Goal: Information Seeking & Learning: Learn about a topic

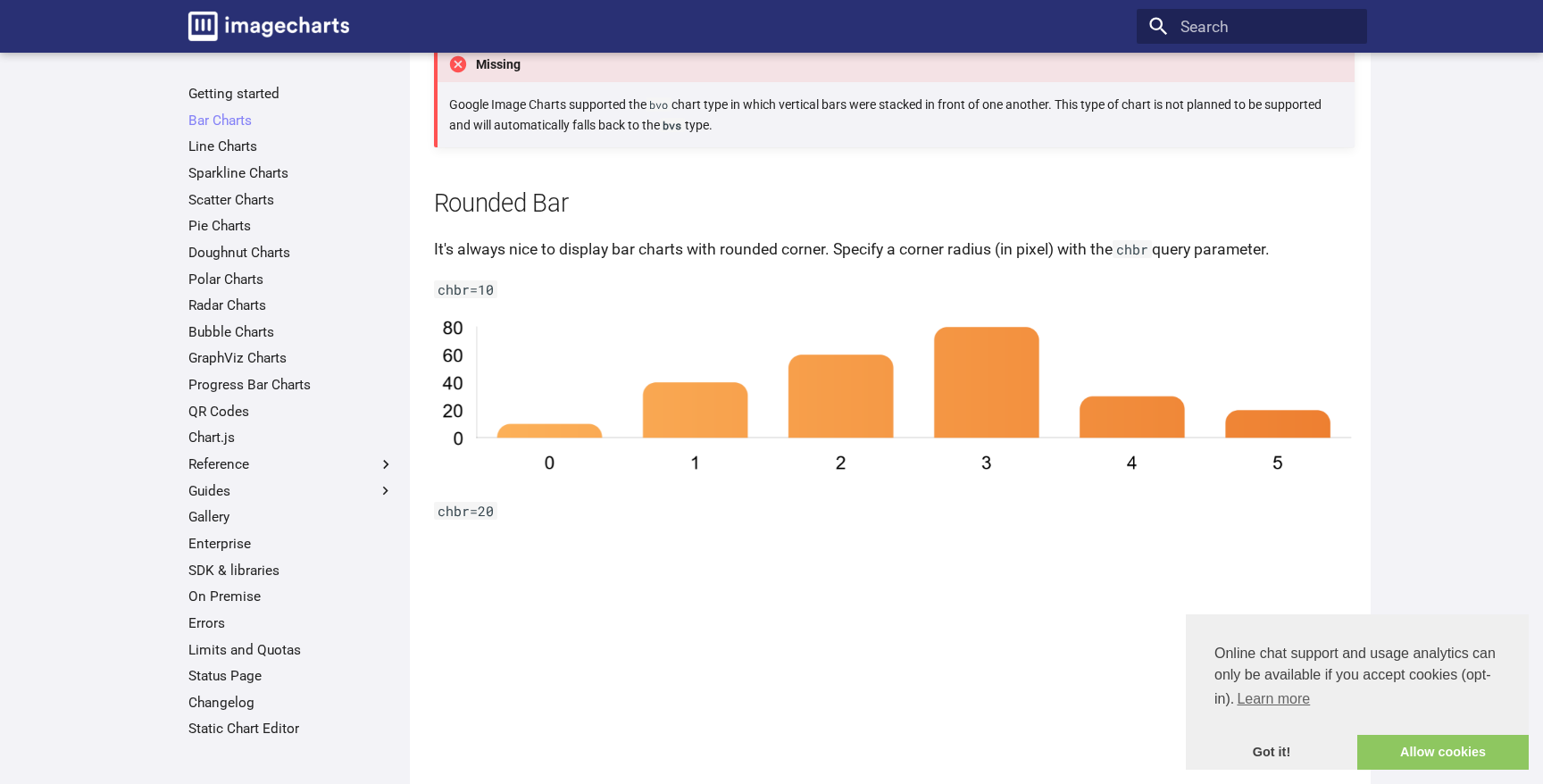
scroll to position [1427, 0]
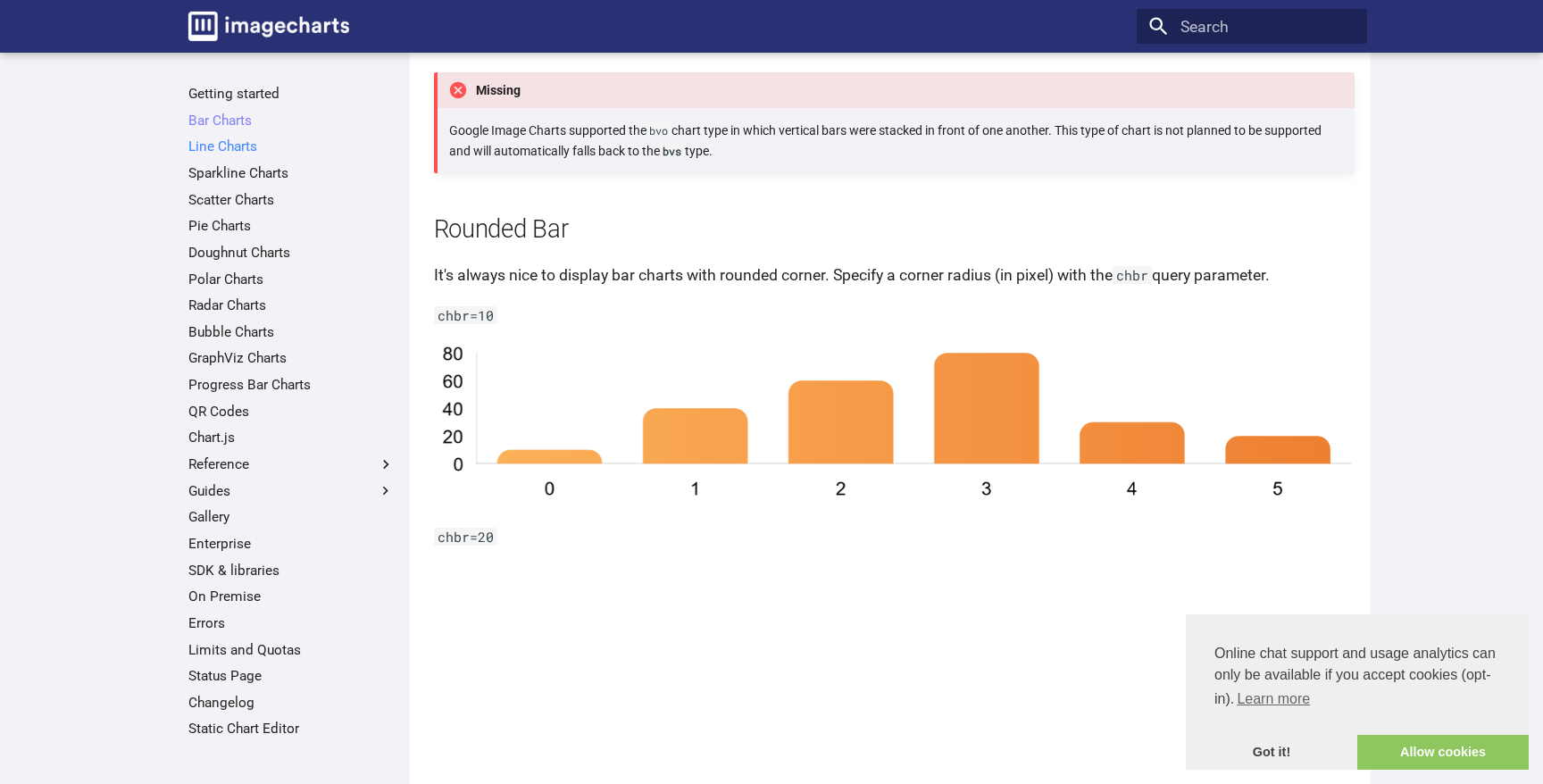
click at [214, 146] on link "Line Charts" at bounding box center [292, 147] width 206 height 18
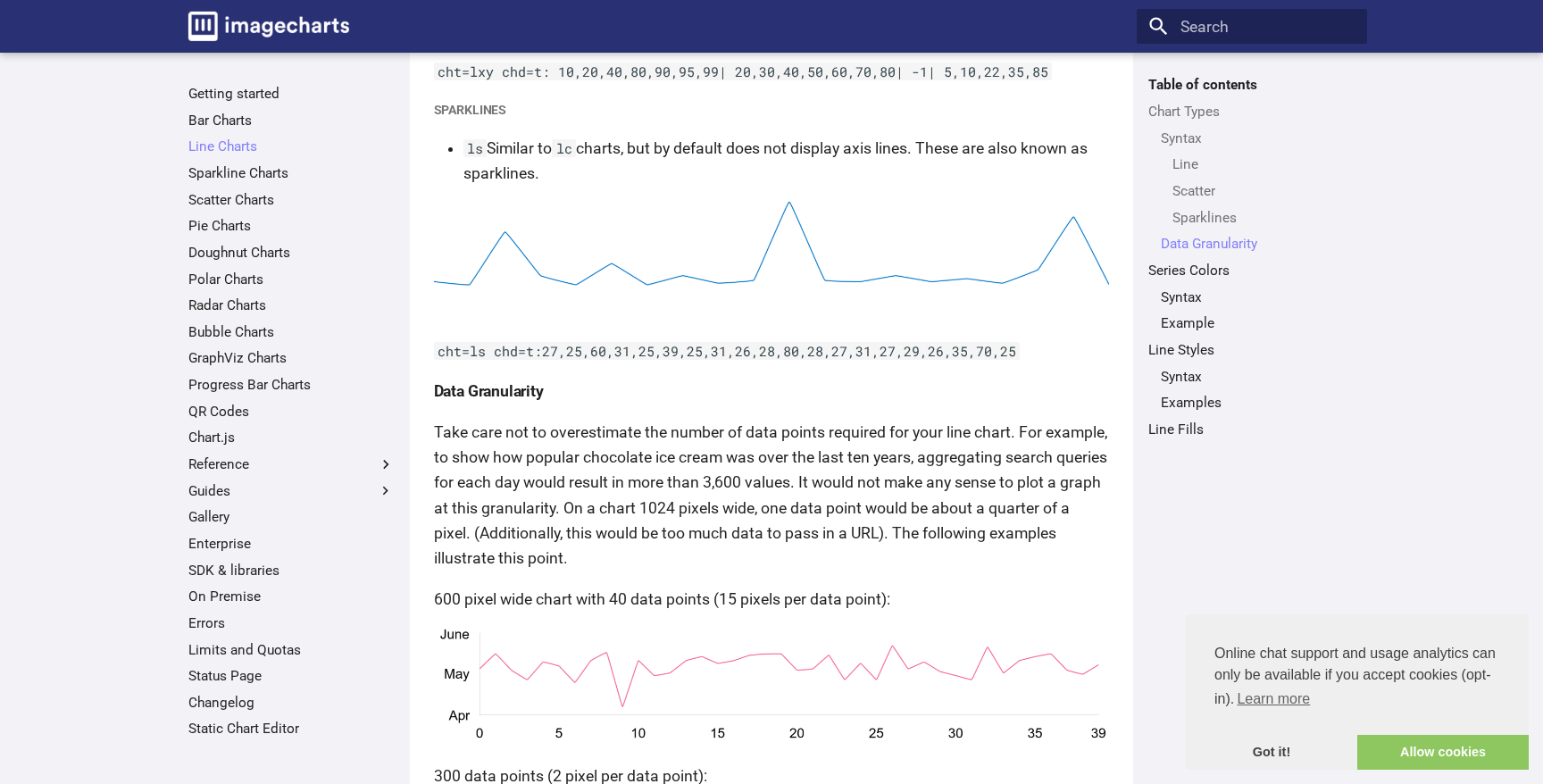
scroll to position [3383, 0]
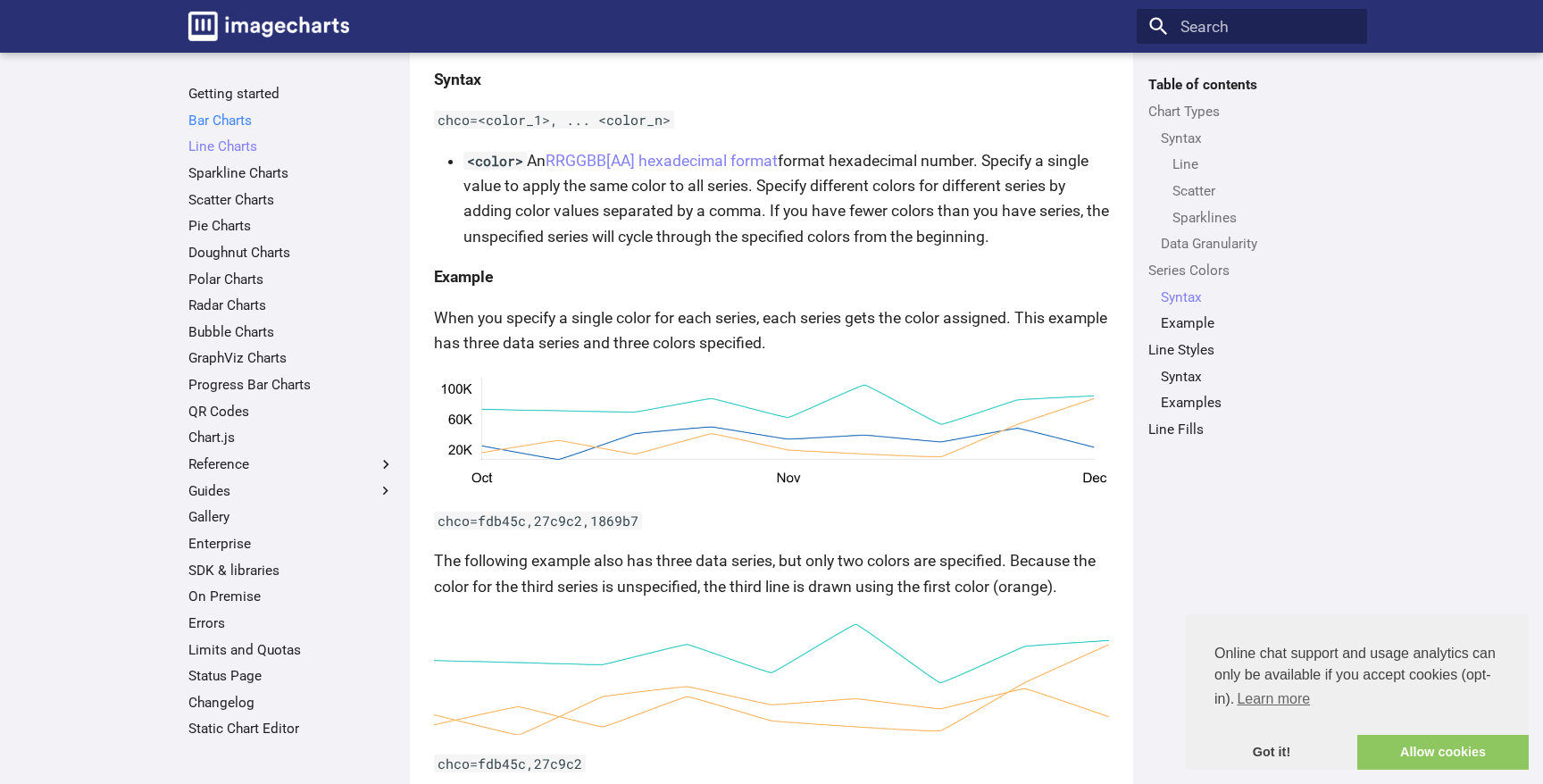
click at [223, 118] on link "Bar Charts" at bounding box center [292, 121] width 206 height 18
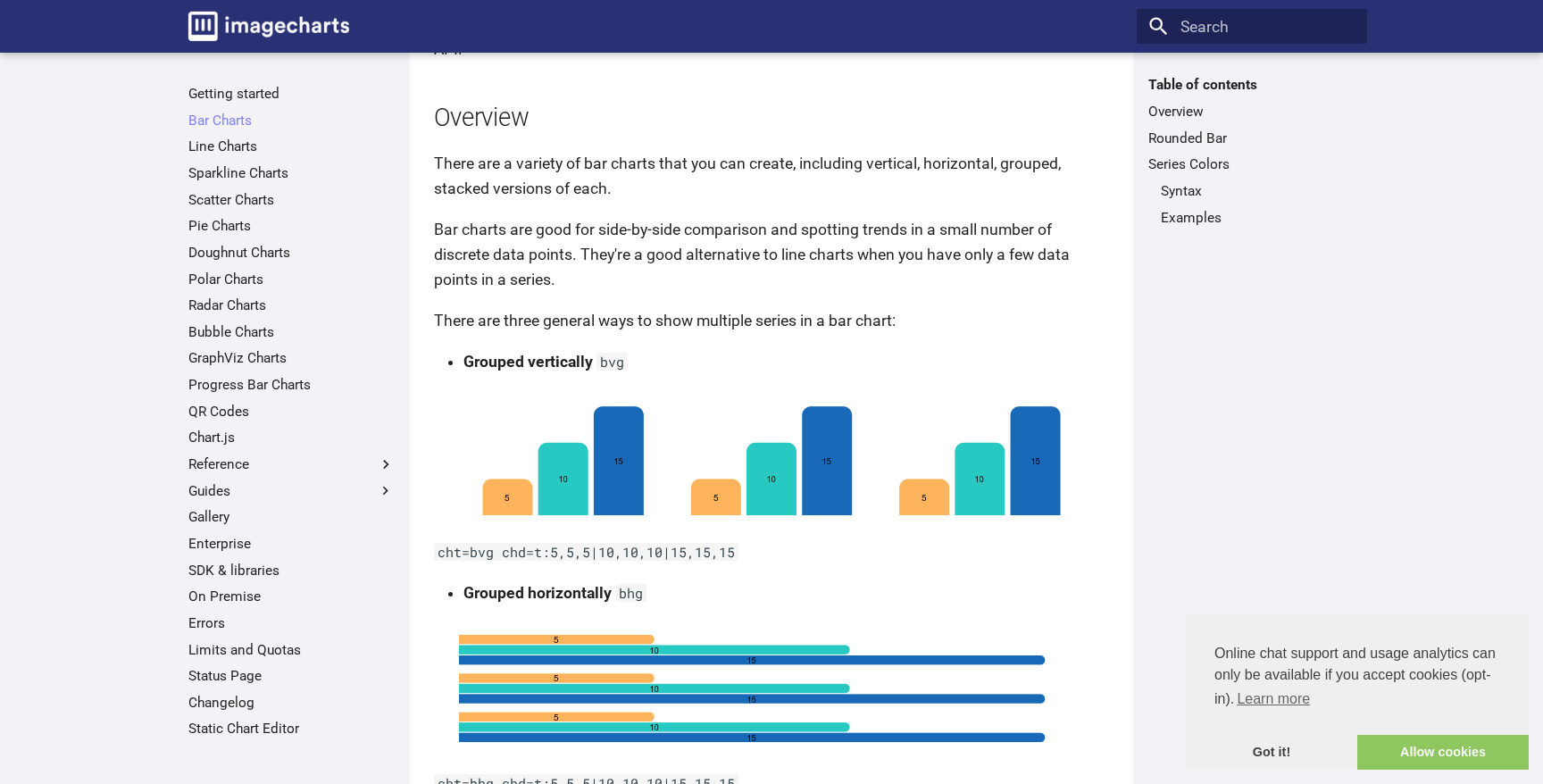
scroll to position [136, 0]
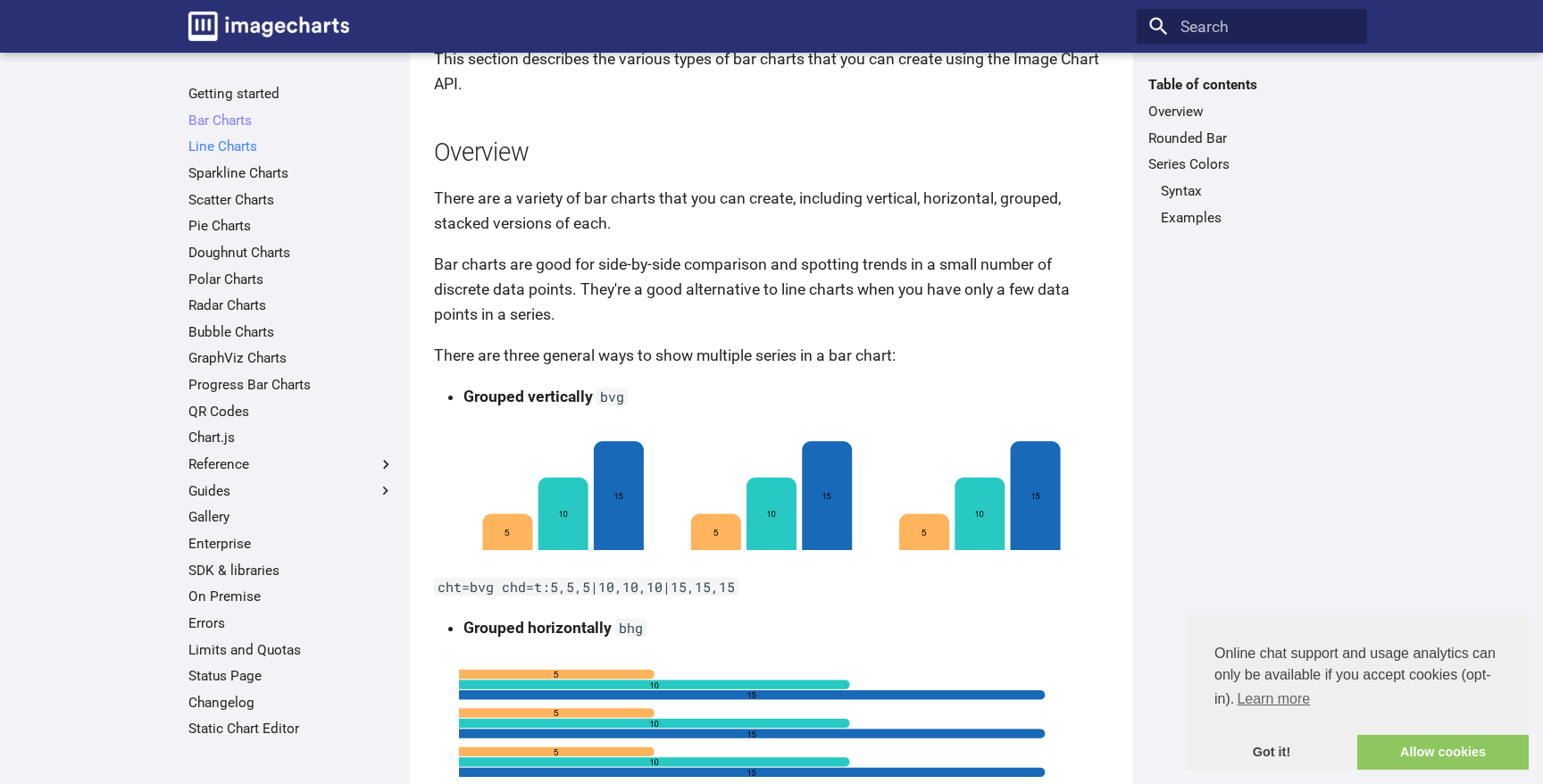
click at [217, 141] on link "Line Charts" at bounding box center [292, 147] width 206 height 18
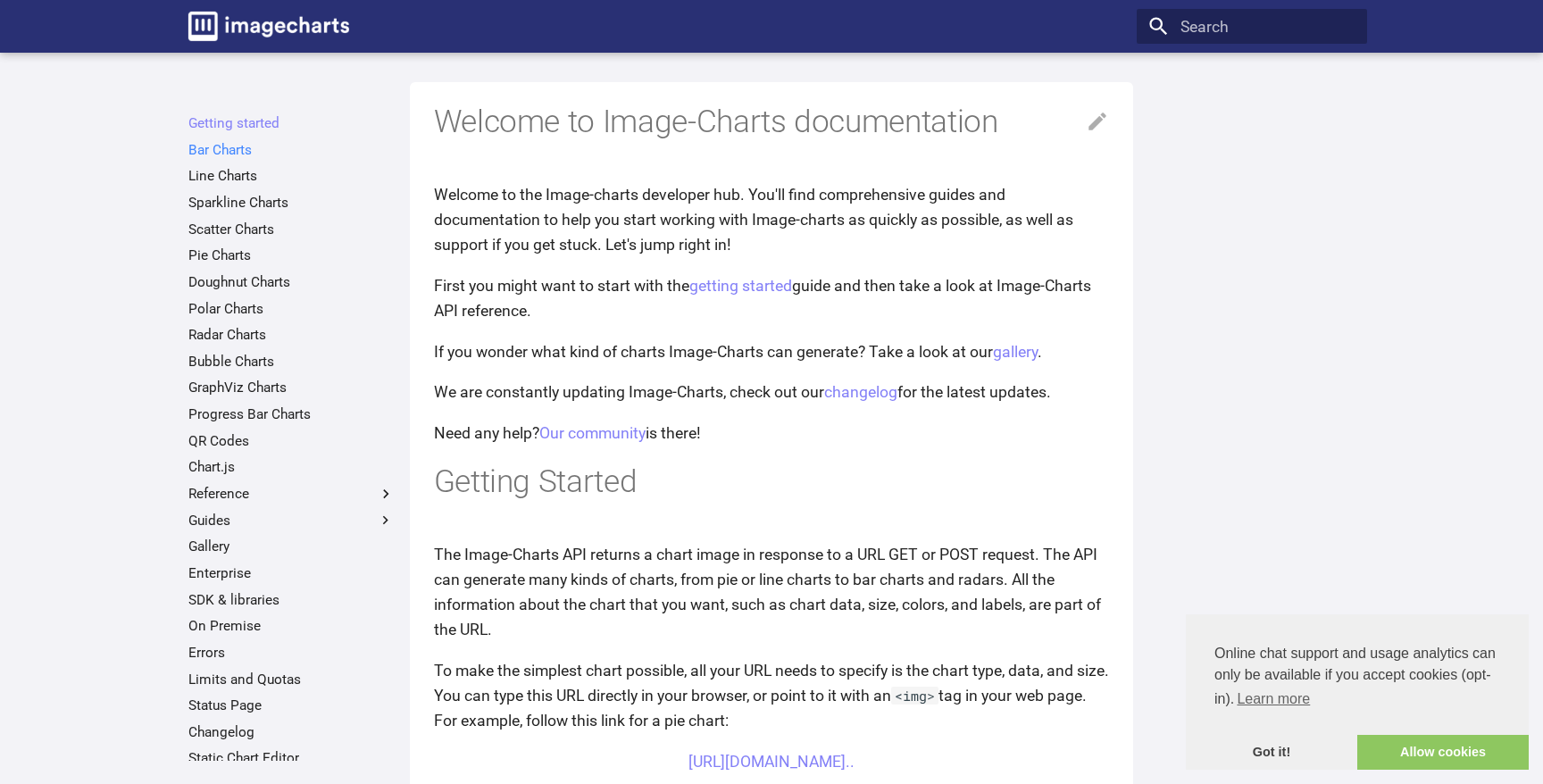
click at [245, 143] on link "Bar Charts" at bounding box center [292, 150] width 206 height 18
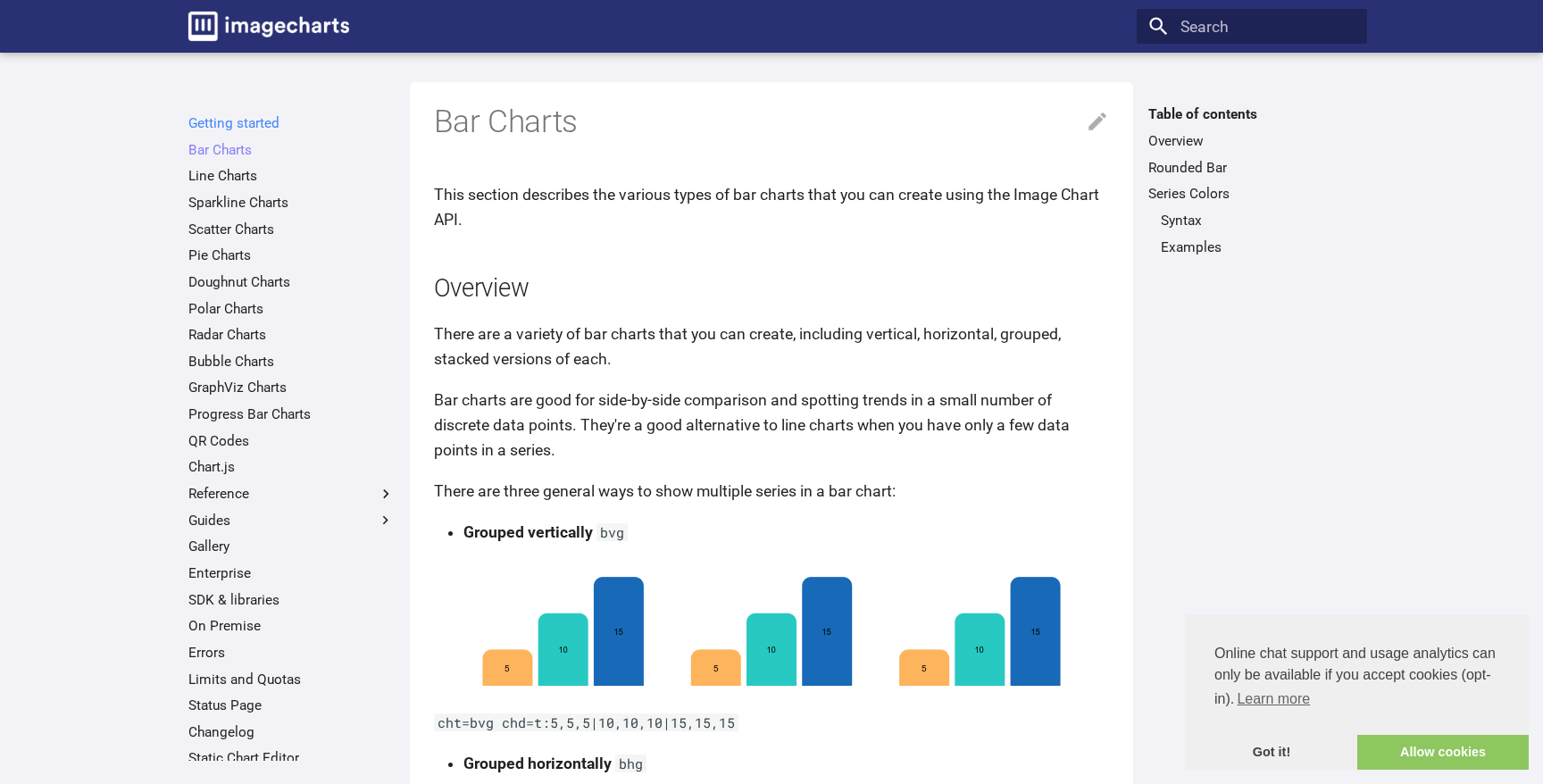
click at [223, 122] on link "Getting started" at bounding box center [292, 123] width 206 height 18
